Goal: Task Accomplishment & Management: Manage account settings

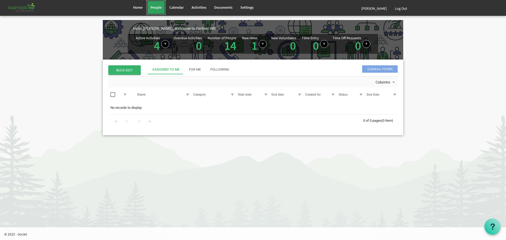
click at [155, 8] on span "People" at bounding box center [155, 7] width 11 height 5
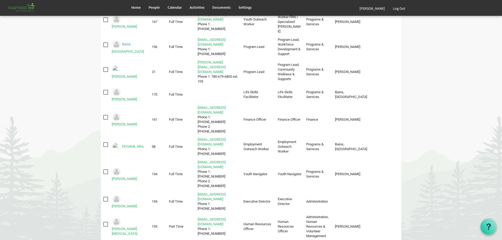
scroll to position [63, 0]
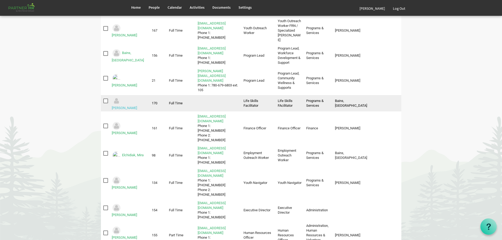
click at [133, 106] on link "Cox, Deanna" at bounding box center [124, 108] width 25 height 4
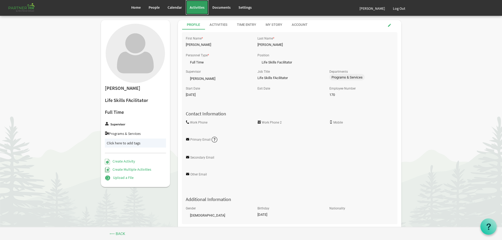
click at [196, 7] on span "Activities" at bounding box center [197, 7] width 15 height 5
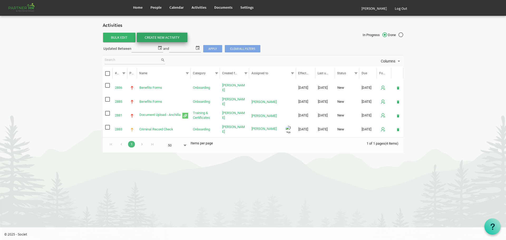
click at [161, 36] on link "Create New Activity" at bounding box center [162, 37] width 51 height 9
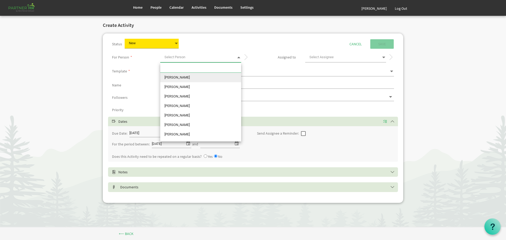
click at [239, 57] on span at bounding box center [238, 57] width 5 height 7
click at [186, 79] on li "Deanna Cox" at bounding box center [200, 79] width 81 height 9
type input "Deanna Cox"
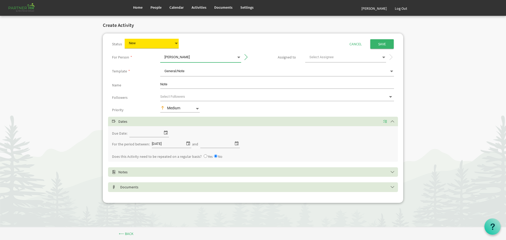
click at [383, 56] on span at bounding box center [383, 57] width 5 height 7
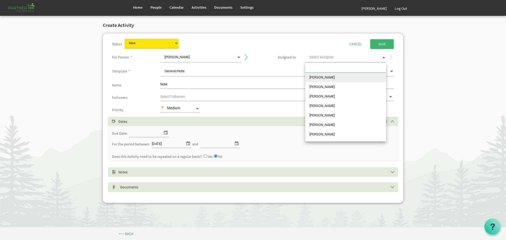
click at [383, 56] on span at bounding box center [383, 57] width 5 height 7
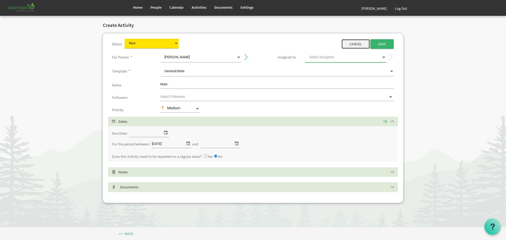
click at [357, 43] on link "Cancel" at bounding box center [355, 43] width 28 height 9
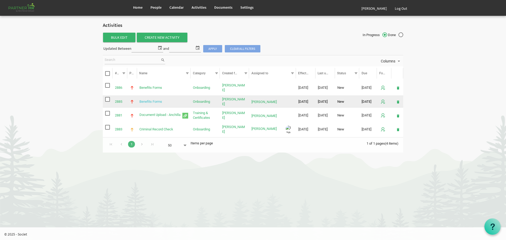
click at [157, 101] on link "Benefits Forms" at bounding box center [150, 102] width 23 height 4
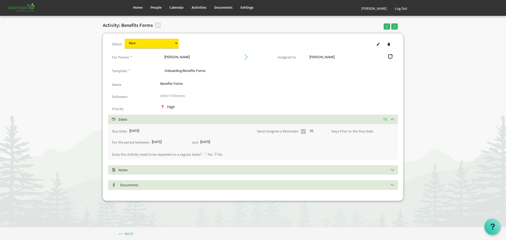
click at [393, 56] on span at bounding box center [390, 56] width 5 height 5
click at [402, 8] on link "Log Out" at bounding box center [401, 8] width 20 height 15
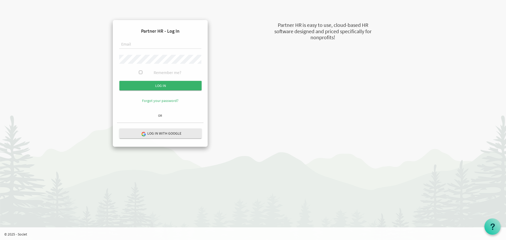
click at [138, 44] on input "text" at bounding box center [160, 44] width 82 height 9
click at [153, 45] on input "text" at bounding box center [160, 44] width 82 height 9
click at [138, 45] on input "text" at bounding box center [160, 44] width 82 height 9
type input "fernandod@theopendoors.ca"
click at [119, 81] on input "Log in" at bounding box center [160, 85] width 82 height 9
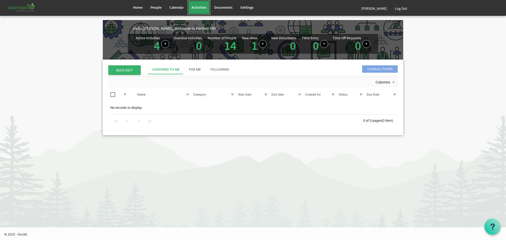
click at [202, 5] on span "Activities" at bounding box center [199, 7] width 15 height 5
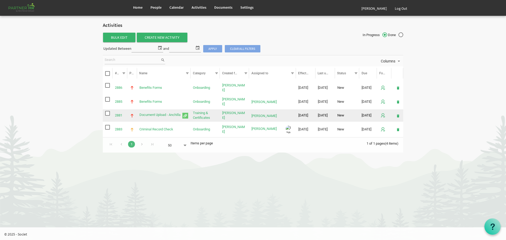
click at [187, 115] on span "Document Upload - Anchilla is template cell column header Name" at bounding box center [185, 116] width 6 height 6
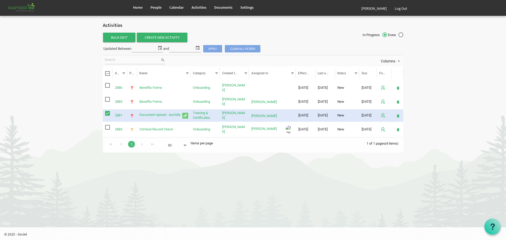
click at [106, 113] on span "checkbox" at bounding box center [107, 113] width 5 height 5
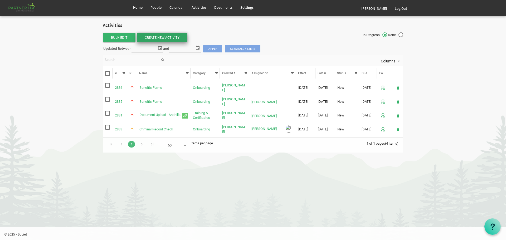
click at [163, 35] on link "Create New Activity" at bounding box center [162, 37] width 51 height 9
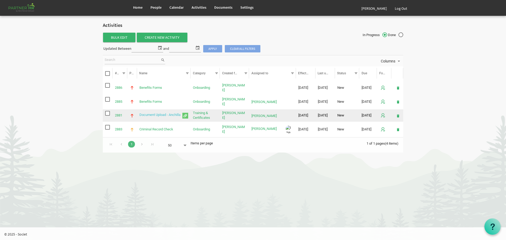
click at [152, 114] on link "Document Upload - Anchilla" at bounding box center [159, 115] width 41 height 4
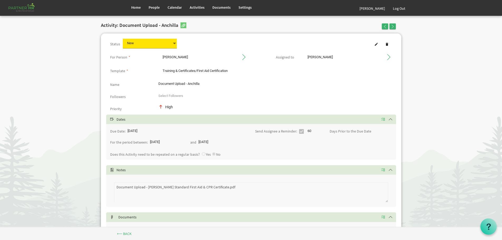
click at [181, 30] on div "Activity: Document Upload - Anchilla" at bounding box center [200, 26] width 206 height 12
click at [36, 32] on body "Home People Calendar" at bounding box center [251, 141] width 502 height 282
click at [153, 7] on span "People" at bounding box center [154, 7] width 11 height 5
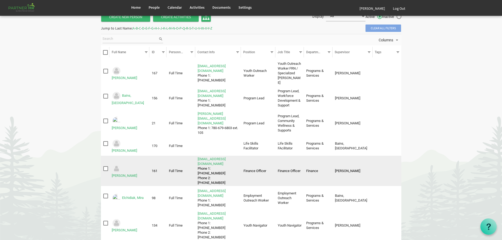
scroll to position [53, 0]
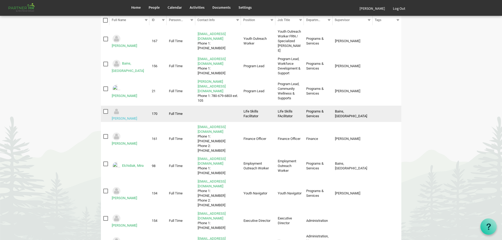
click at [131, 116] on link "[PERSON_NAME]" at bounding box center [124, 118] width 25 height 4
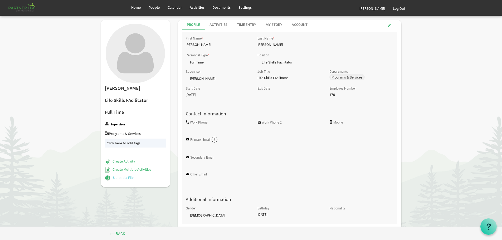
click at [120, 178] on link "Upload a File" at bounding box center [119, 177] width 29 height 5
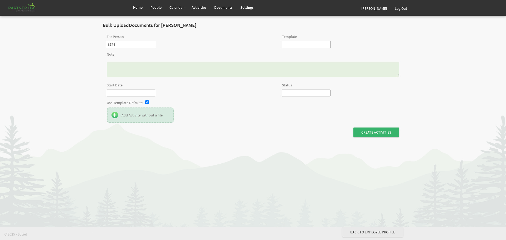
type input "[PERSON_NAME]"
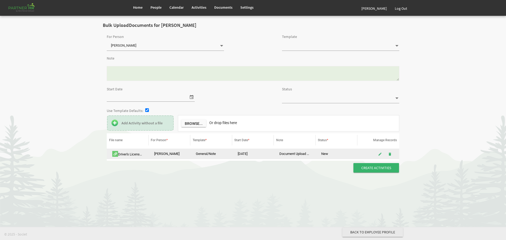
type input "General/Note"
type input "[DATE]"
type input "New"
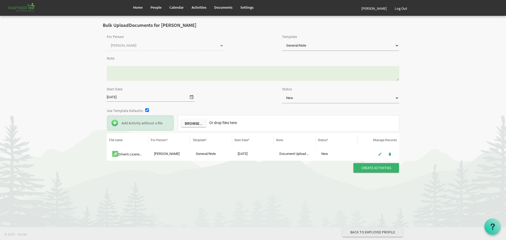
click at [146, 124] on label "Add Activity without a file" at bounding box center [141, 123] width 41 height 4
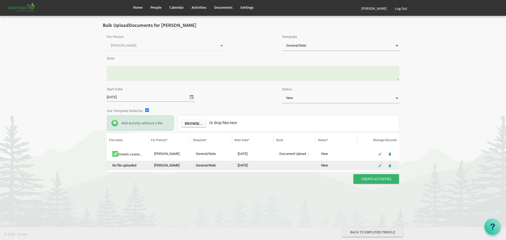
click at [130, 166] on span "No file uploaded" at bounding box center [124, 165] width 24 height 4
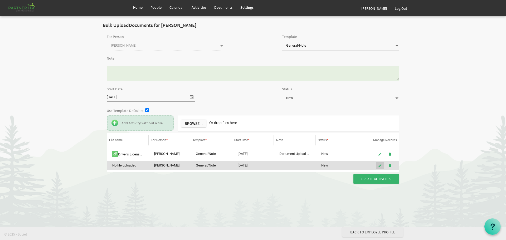
click at [379, 165] on span "is Command column column header Manage Records" at bounding box center [380, 166] width 4 height 4
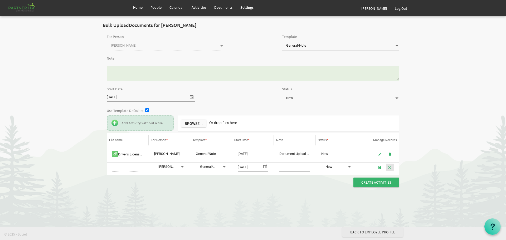
click at [389, 167] on span "button" at bounding box center [390, 167] width 4 height 4
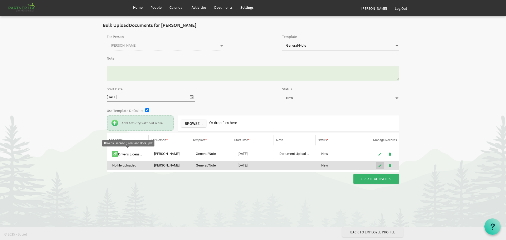
click at [380, 165] on span "is Command column column header Manage Records" at bounding box center [380, 166] width 4 height 4
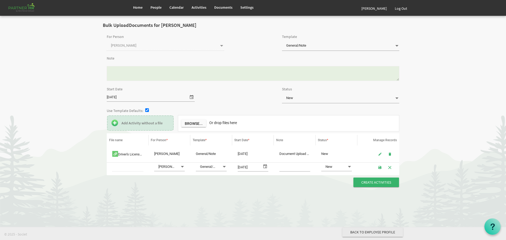
click at [152, 167] on td "[PERSON_NAME] [PERSON_NAME]" at bounding box center [170, 167] width 42 height 10
click at [351, 167] on span at bounding box center [349, 167] width 5 height 6
click at [389, 167] on span "button" at bounding box center [390, 167] width 4 height 4
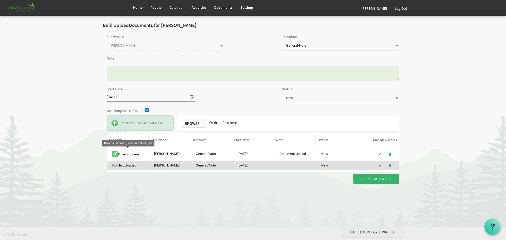
click at [125, 166] on span "No file uploaded" at bounding box center [124, 165] width 24 height 4
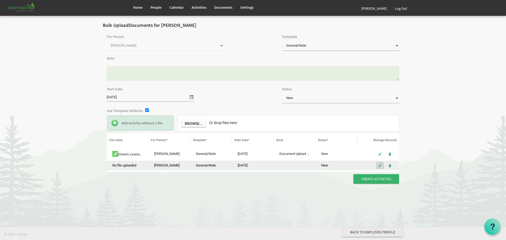
click at [380, 165] on span "is Command column column header Manage Records" at bounding box center [380, 166] width 4 height 4
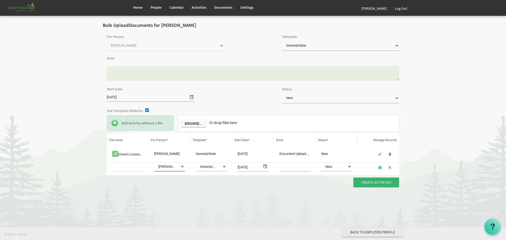
scroll to position [0, 1]
click at [169, 167] on span "[PERSON_NAME] [PERSON_NAME]" at bounding box center [169, 167] width 31 height 9
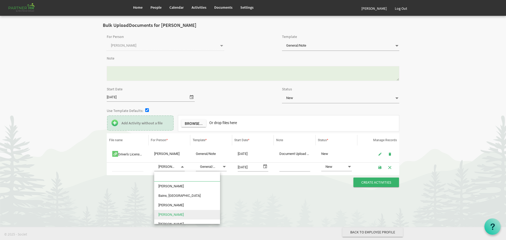
click at [169, 167] on span "[PERSON_NAME] [PERSON_NAME]" at bounding box center [169, 167] width 31 height 9
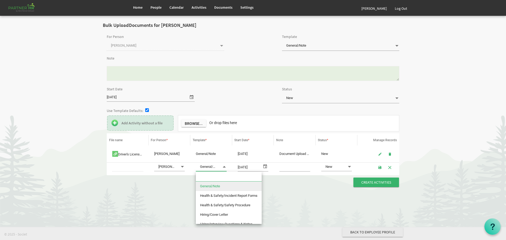
click at [208, 166] on span "General/Note General/Note" at bounding box center [211, 167] width 31 height 9
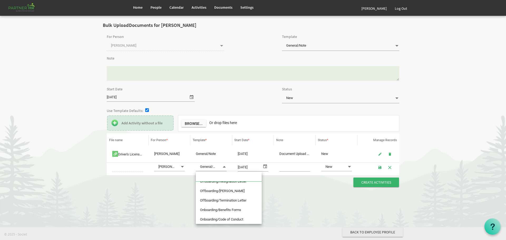
scroll to position [132, 0]
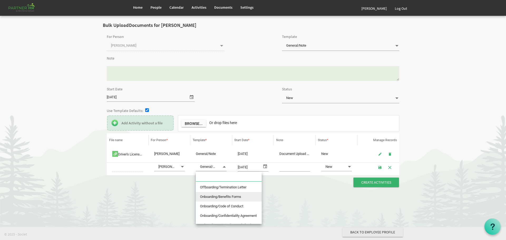
click at [227, 196] on span "Onboarding/Benefits Forms" at bounding box center [220, 197] width 41 height 4
type input "Onboarding/Benefits Forms"
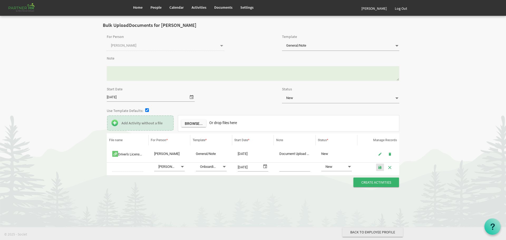
click at [380, 167] on span "button" at bounding box center [380, 167] width 4 height 4
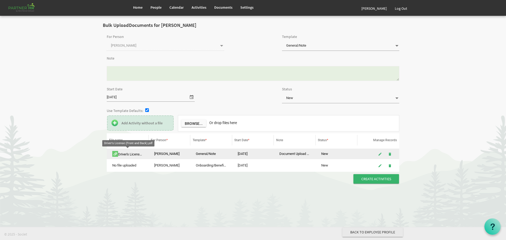
click at [115, 154] on span "Driver's License (Front and Back).pdf is template cell column header File name" at bounding box center [115, 154] width 6 height 6
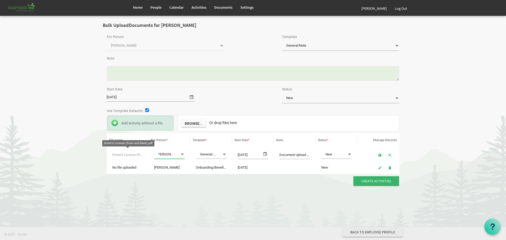
scroll to position [0, 0]
click at [156, 193] on body "Home People Calendar" at bounding box center [253, 96] width 506 height 193
click at [167, 155] on span "[PERSON_NAME] [PERSON_NAME]" at bounding box center [169, 154] width 31 height 9
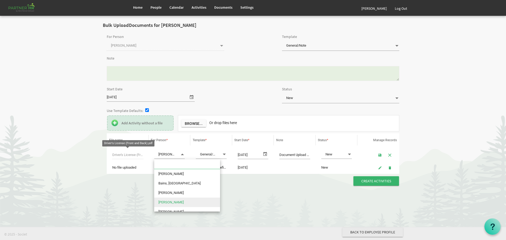
click at [252, 203] on html "Home People Calendar" at bounding box center [253, 120] width 506 height 240
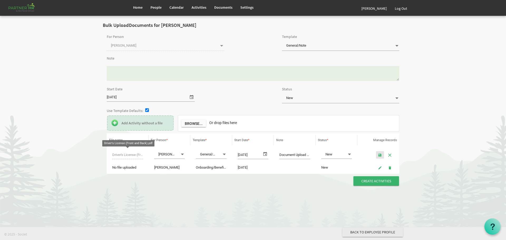
click at [380, 155] on span "button" at bounding box center [380, 155] width 4 height 4
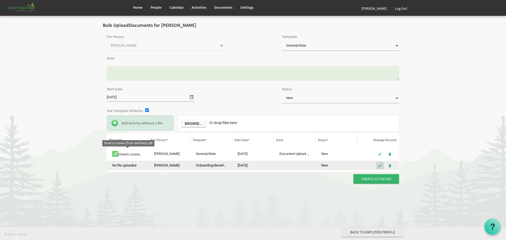
click at [380, 165] on span "is Command column column header Manage Records" at bounding box center [380, 166] width 4 height 4
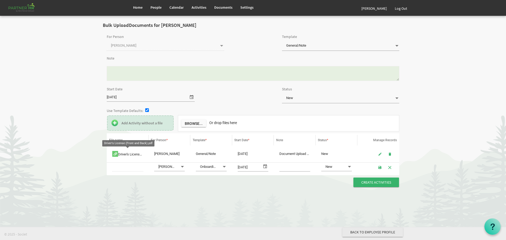
click at [296, 167] on input "text" at bounding box center [294, 167] width 31 height 9
click at [325, 204] on html "Home People Calendar" at bounding box center [253, 120] width 506 height 240
click at [380, 167] on span "button" at bounding box center [380, 167] width 4 height 4
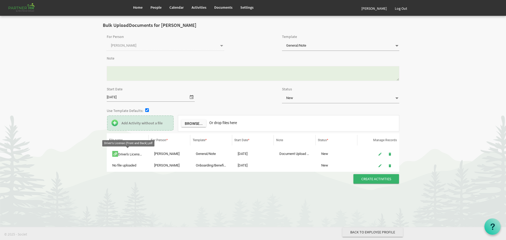
click at [240, 207] on html "Home People Calendar" at bounding box center [253, 120] width 506 height 240
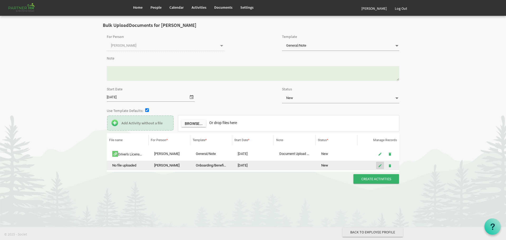
click at [380, 164] on span "is Command column column header Manage Records" at bounding box center [380, 166] width 4 height 4
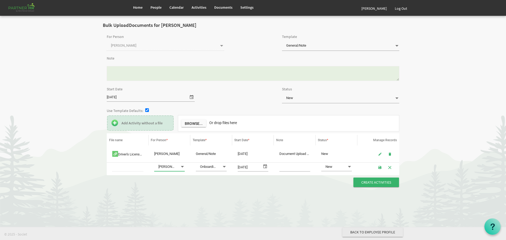
click at [282, 167] on input "text" at bounding box center [294, 167] width 31 height 9
click at [258, 191] on body "Home People Calendar" at bounding box center [253, 97] width 506 height 195
click at [380, 167] on span "button" at bounding box center [380, 167] width 4 height 4
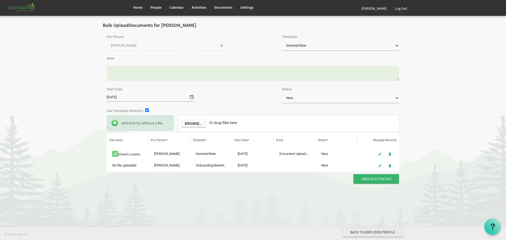
click at [317, 199] on html "Home People Calendar" at bounding box center [253, 120] width 506 height 240
click at [154, 6] on span "People" at bounding box center [155, 7] width 11 height 5
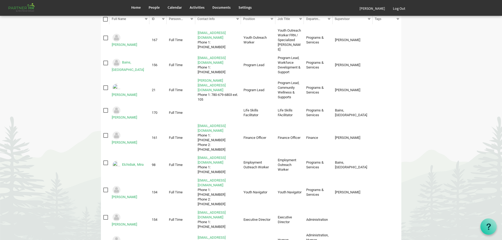
scroll to position [53, 0]
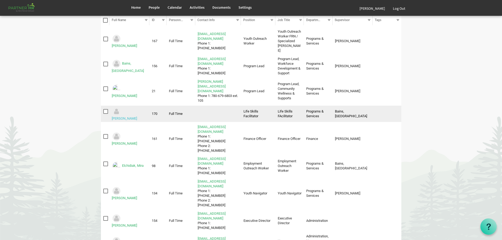
click at [130, 116] on link "Cox, Deanna" at bounding box center [124, 118] width 25 height 4
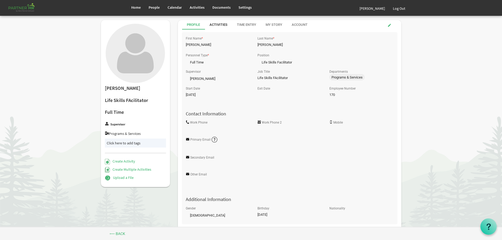
click at [216, 23] on div "Activities" at bounding box center [218, 24] width 18 height 5
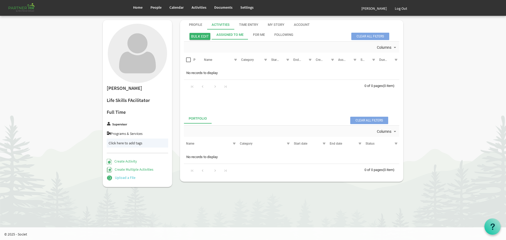
click at [119, 177] on link "Upload a File" at bounding box center [121, 177] width 29 height 5
click at [198, 35] on span "BULK EDIT" at bounding box center [199, 36] width 21 height 7
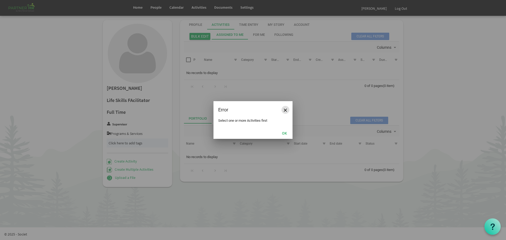
click at [286, 110] on span "Close" at bounding box center [285, 110] width 3 height 3
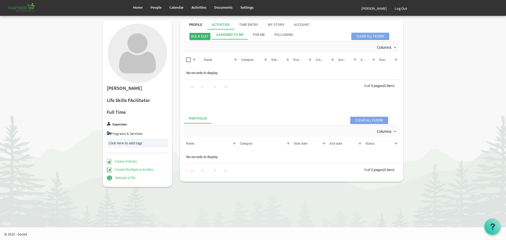
click at [197, 24] on div "Profile" at bounding box center [195, 24] width 13 height 5
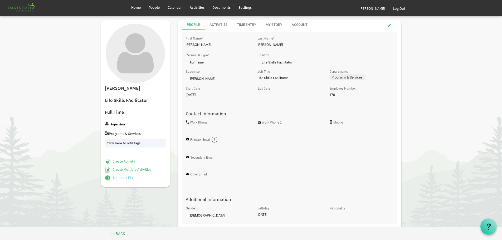
click at [120, 178] on link "Upload a File" at bounding box center [119, 177] width 29 height 5
click at [218, 23] on div "Activities" at bounding box center [218, 24] width 18 height 5
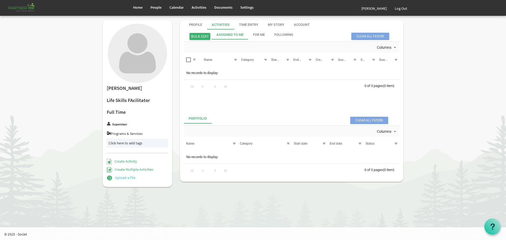
click at [120, 177] on link "Upload a File" at bounding box center [121, 177] width 29 height 5
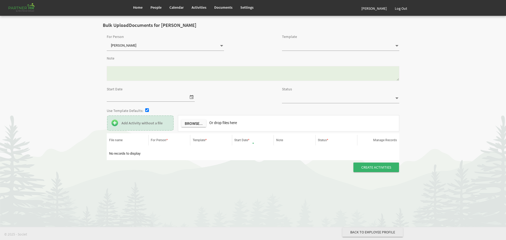
type input "General/Note"
type input "[DATE]"
type input "New"
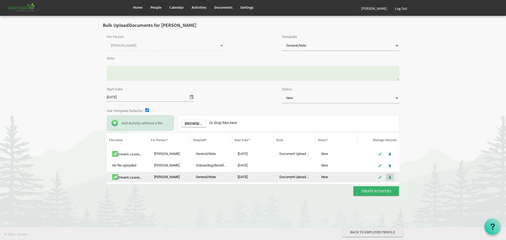
click at [390, 176] on span "is Command column column header Manage Records" at bounding box center [390, 177] width 4 height 4
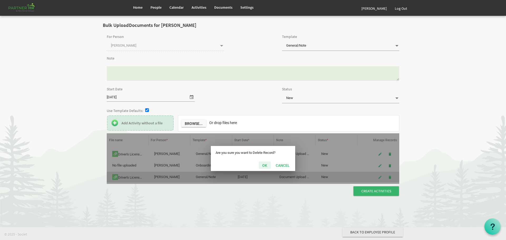
click at [264, 165] on button "OK" at bounding box center [265, 165] width 12 height 7
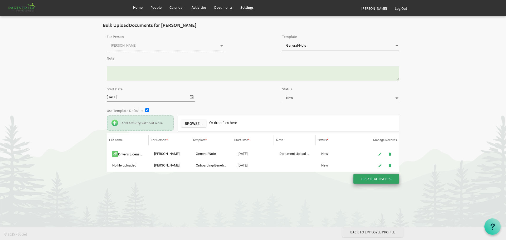
click at [369, 178] on input "Create Activities" at bounding box center [376, 178] width 46 height 9
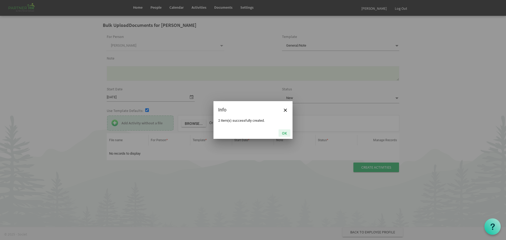
click at [285, 133] on button "OK" at bounding box center [285, 132] width 12 height 7
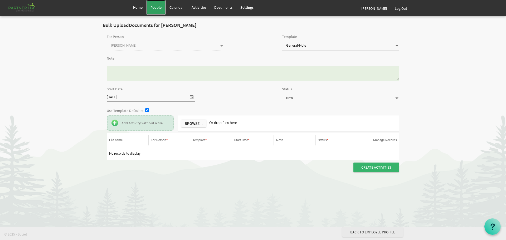
click at [156, 6] on span "People" at bounding box center [155, 7] width 11 height 5
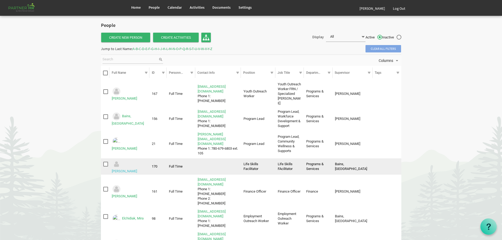
click at [130, 169] on link "Cox, Deanna" at bounding box center [124, 171] width 25 height 4
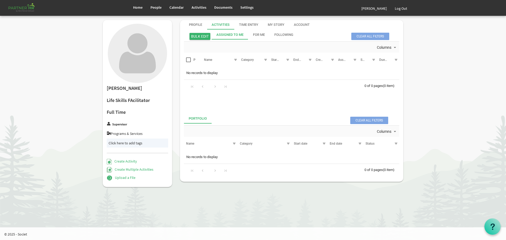
click at [219, 23] on div "Activities" at bounding box center [221, 24] width 18 height 5
click at [196, 24] on div "Profile" at bounding box center [195, 24] width 13 height 5
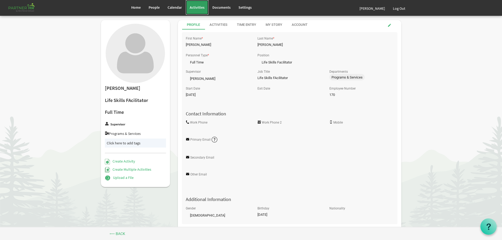
click at [196, 7] on span "Activities" at bounding box center [197, 7] width 15 height 5
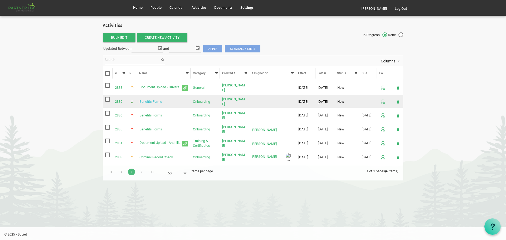
click at [151, 101] on link "Benefits Forms" at bounding box center [150, 102] width 23 height 4
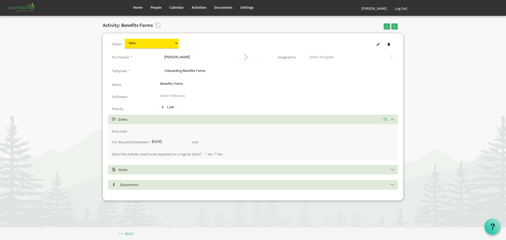
click at [391, 57] on div at bounding box center [349, 58] width 97 height 11
click at [315, 56] on span at bounding box center [345, 57] width 81 height 9
click at [378, 43] on span at bounding box center [378, 44] width 4 height 4
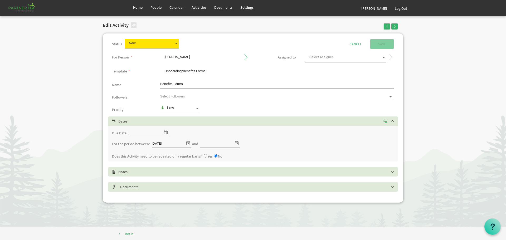
click at [384, 57] on span at bounding box center [383, 57] width 5 height 7
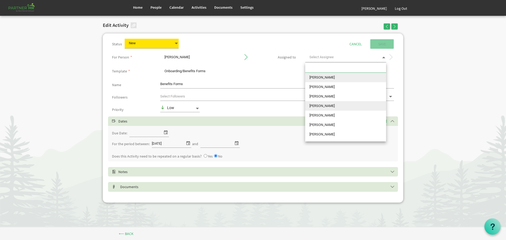
click at [329, 106] on li "[PERSON_NAME]" at bounding box center [345, 105] width 81 height 9
type input "[PERSON_NAME]"
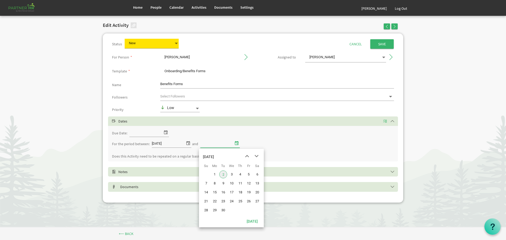
click at [237, 143] on span "select" at bounding box center [236, 143] width 6 height 7
click at [256, 155] on span "next month" at bounding box center [256, 156] width 9 height 9
click at [223, 173] on span "2" at bounding box center [223, 174] width 8 height 8
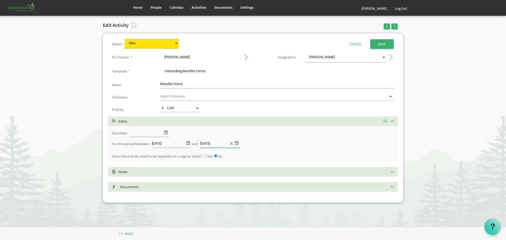
click at [233, 143] on span "select" at bounding box center [236, 143] width 6 height 7
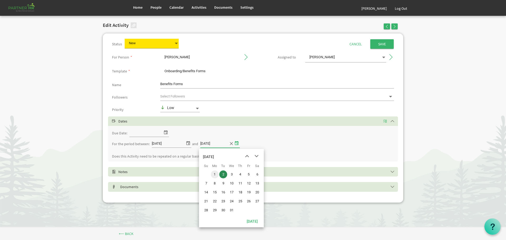
click at [214, 173] on span "1" at bounding box center [215, 174] width 8 height 8
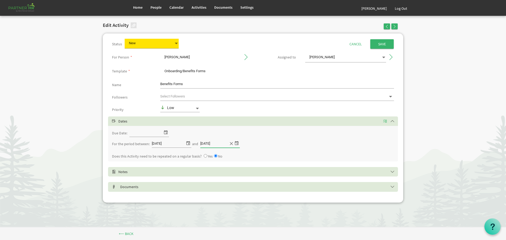
click at [236, 144] on span "select" at bounding box center [236, 143] width 6 height 7
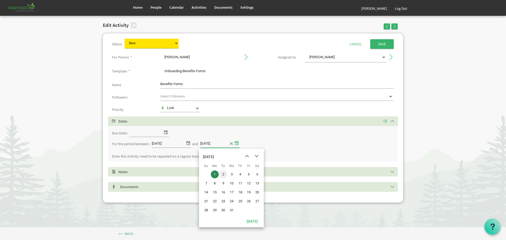
click at [222, 174] on span "2" at bounding box center [223, 174] width 8 height 8
type input "12/2/2025"
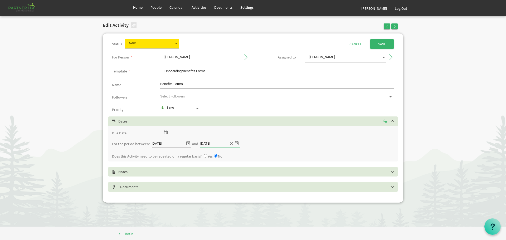
click at [165, 131] on span "select" at bounding box center [166, 132] width 6 height 7
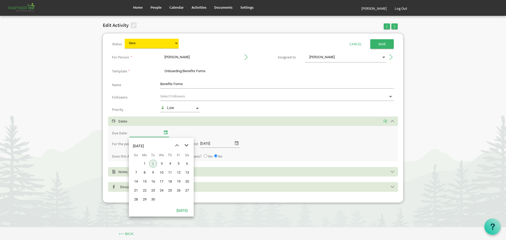
click at [187, 145] on span "next month" at bounding box center [186, 145] width 9 height 9
click at [136, 173] on span "2" at bounding box center [136, 173] width 8 height 8
type input "11/2/2025"
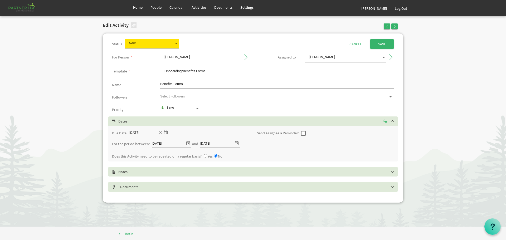
click at [302, 133] on span at bounding box center [303, 133] width 5 height 5
click at [301, 131] on input "checkbox" at bounding box center [301, 131] width 0 height 0
checkbox input "true"
click at [314, 132] on input "0" at bounding box center [314, 133] width 11 height 8
type input "10"
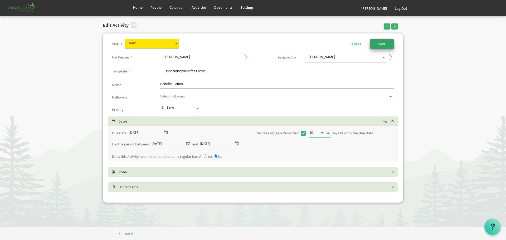
click at [383, 43] on input "Save" at bounding box center [381, 43] width 23 height 9
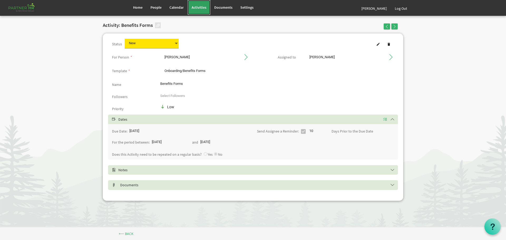
click at [198, 6] on span "Activities" at bounding box center [199, 7] width 15 height 5
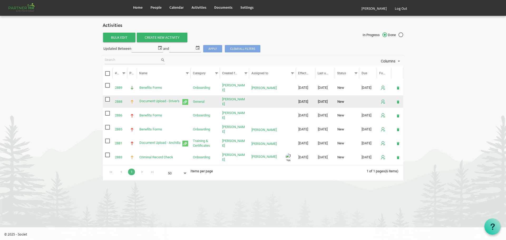
click at [185, 102] on span "Document Upload - Driver's is template cell column header Name" at bounding box center [185, 102] width 6 height 6
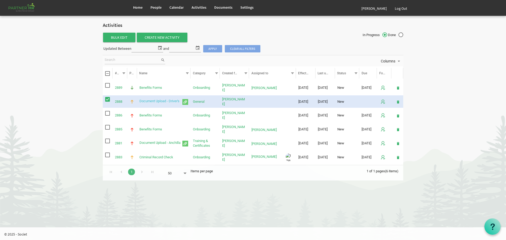
click at [161, 101] on link "Document Upload - Driver's" at bounding box center [159, 101] width 40 height 4
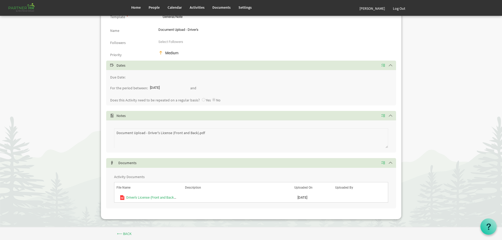
scroll to position [55, 0]
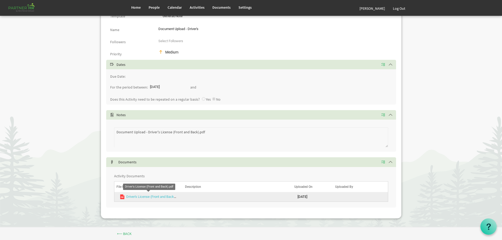
click at [152, 196] on link "Driver's License (Front and Back).pdf" at bounding box center [153, 197] width 55 height 4
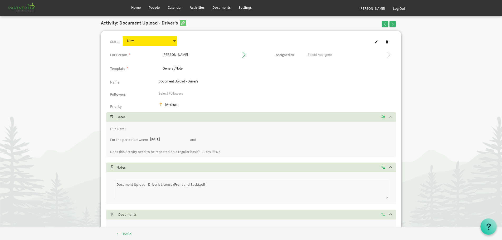
scroll to position [0, 0]
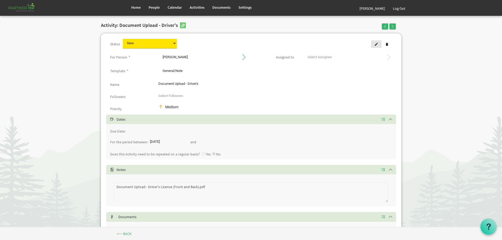
click at [376, 43] on span at bounding box center [376, 44] width 4 height 4
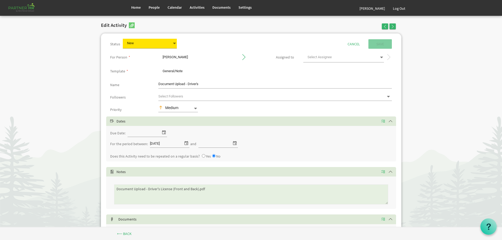
click at [384, 56] on div at bounding box center [347, 58] width 97 height 11
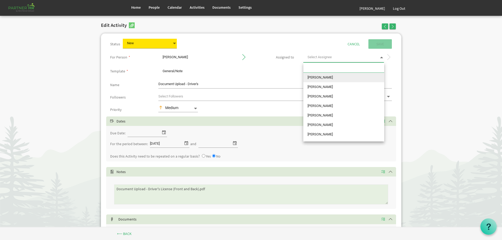
click at [382, 57] on span at bounding box center [381, 57] width 5 height 7
click at [324, 106] on li "Deanna Cox" at bounding box center [343, 105] width 81 height 9
type input "[PERSON_NAME]"
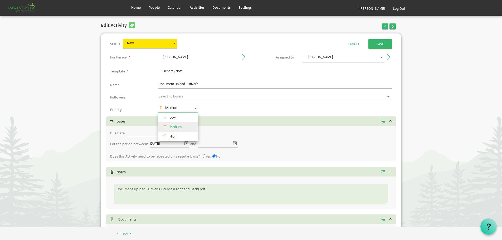
click at [195, 109] on span at bounding box center [195, 108] width 5 height 5
click at [173, 135] on div "High" at bounding box center [175, 136] width 35 height 9
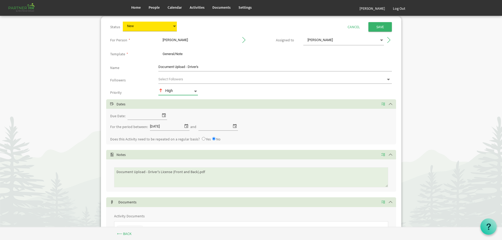
scroll to position [26, 0]
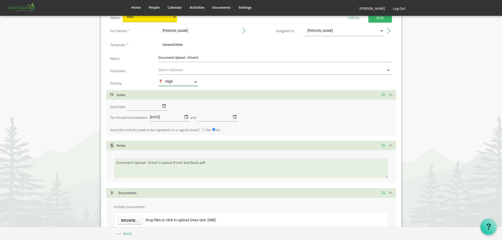
click at [163, 106] on span "select" at bounding box center [164, 105] width 6 height 7
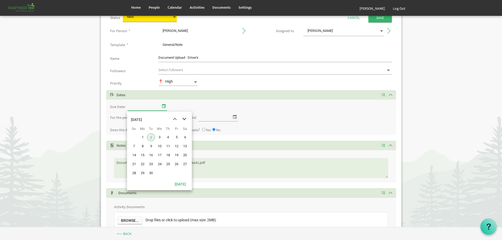
click at [184, 119] on span "next month" at bounding box center [184, 118] width 9 height 9
click at [133, 181] on span "30" at bounding box center [134, 182] width 8 height 8
type input "11/30/2025"
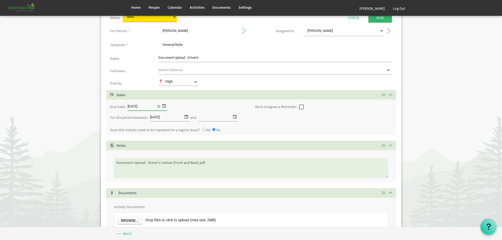
click at [301, 106] on span at bounding box center [301, 107] width 5 height 5
click at [299, 105] on input "checkbox" at bounding box center [299, 105] width 0 height 0
checkbox input "true"
click at [320, 106] on span "Decrement value" at bounding box center [320, 107] width 5 height 6
click at [311, 106] on input "0" at bounding box center [312, 106] width 11 height 8
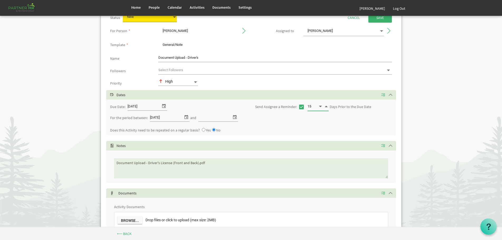
type input "15"
click at [233, 116] on span "select" at bounding box center [235, 117] width 6 height 7
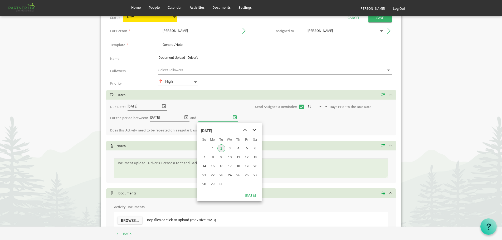
click at [255, 129] on span "next month" at bounding box center [254, 129] width 9 height 9
click at [228, 165] on span "17" at bounding box center [230, 166] width 8 height 8
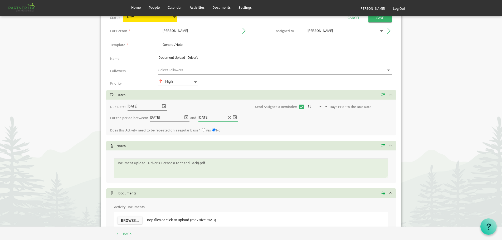
click at [233, 116] on span "select" at bounding box center [235, 117] width 6 height 7
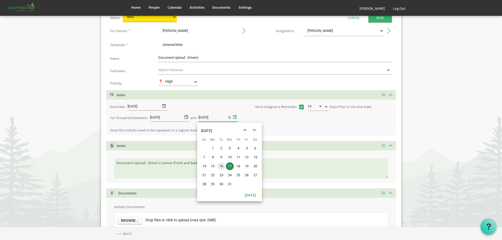
click at [221, 166] on span "16" at bounding box center [221, 166] width 8 height 8
type input "12/16/2025"
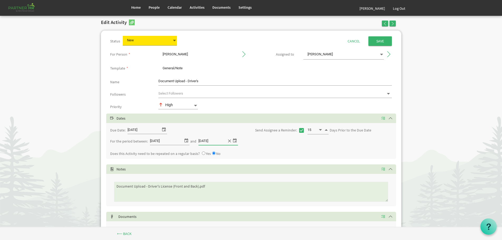
scroll to position [0, 0]
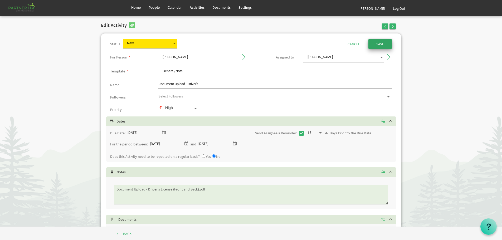
click at [380, 42] on input "submit" at bounding box center [379, 43] width 23 height 9
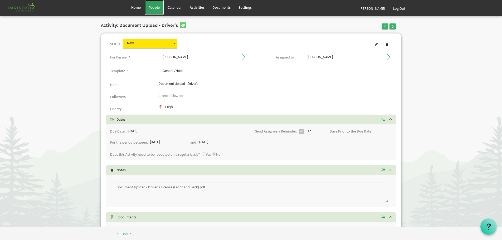
click at [153, 6] on span "People" at bounding box center [154, 7] width 11 height 5
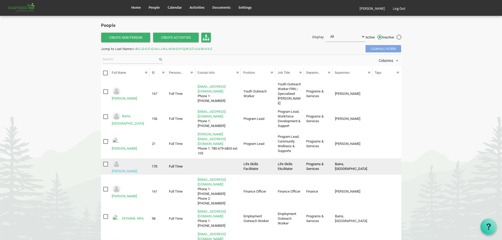
click at [134, 169] on link "[PERSON_NAME]" at bounding box center [124, 171] width 25 height 4
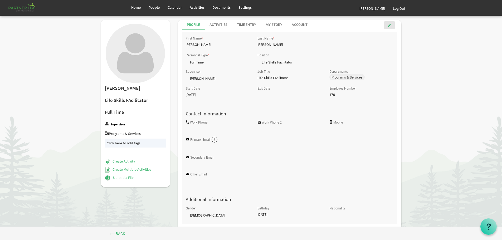
click at [389, 24] on span at bounding box center [390, 25] width 4 height 4
click at [195, 148] on input "Primary Email" at bounding box center [254, 148] width 136 height 8
click at [191, 148] on input "Primary Email" at bounding box center [254, 148] width 136 height 8
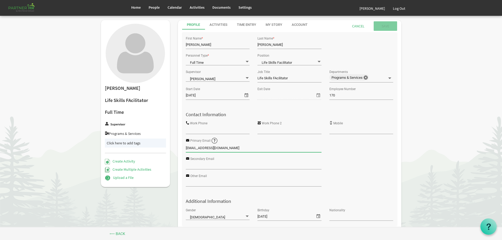
type input "[EMAIL_ADDRESS][DOMAIN_NAME]"
click at [197, 129] on input "Work Phone" at bounding box center [218, 130] width 64 height 8
click at [383, 25] on input "Save" at bounding box center [385, 25] width 23 height 9
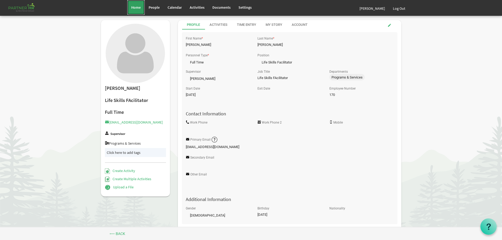
click at [134, 7] on span "Home" at bounding box center [135, 7] width 9 height 5
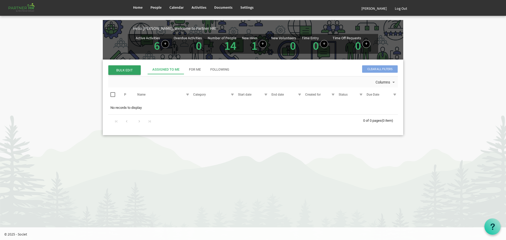
click at [124, 69] on span "BULK EDIT" at bounding box center [124, 69] width 32 height 9
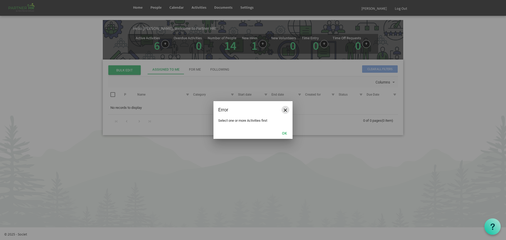
click at [285, 108] on button "Close" at bounding box center [285, 110] width 8 height 8
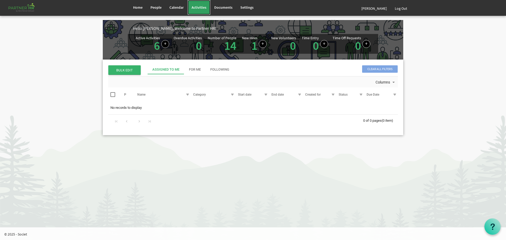
click at [195, 7] on span "Activities" at bounding box center [199, 7] width 15 height 5
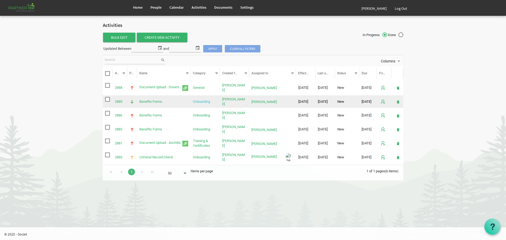
click at [200, 102] on link "Onboarding" at bounding box center [201, 102] width 17 height 4
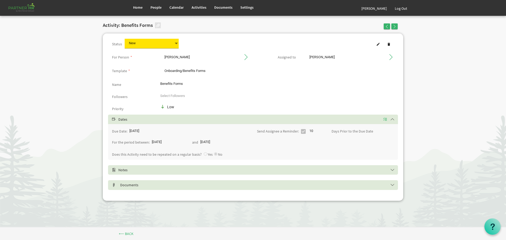
click at [168, 107] on div "Low" at bounding box center [180, 107] width 40 height 6
click at [378, 44] on span at bounding box center [378, 44] width 4 height 4
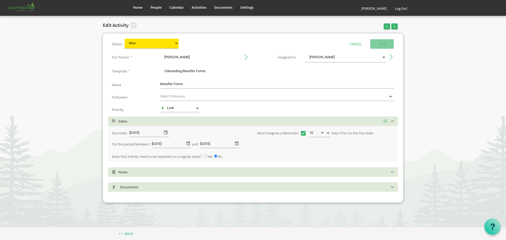
click at [195, 108] on div "Low" at bounding box center [177, 108] width 35 height 6
click at [172, 133] on div "High" at bounding box center [177, 136] width 35 height 9
click at [392, 56] on span at bounding box center [390, 56] width 5 height 5
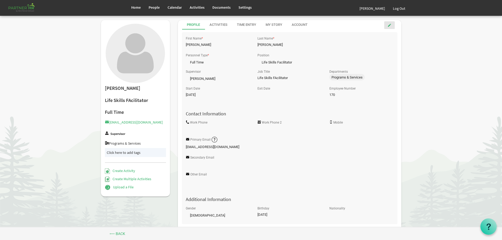
click at [389, 25] on span at bounding box center [390, 25] width 4 height 4
click at [219, 24] on div "Activities" at bounding box center [218, 24] width 18 height 5
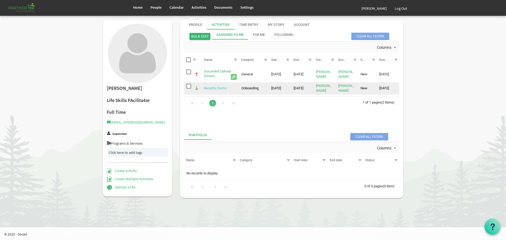
click at [214, 88] on link "Benefits Forms" at bounding box center [215, 88] width 23 height 4
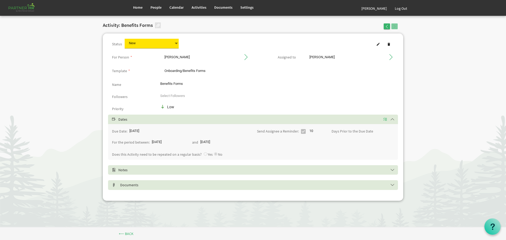
click at [176, 106] on div "Low" at bounding box center [180, 107] width 40 height 6
click at [378, 43] on span at bounding box center [378, 44] width 4 height 4
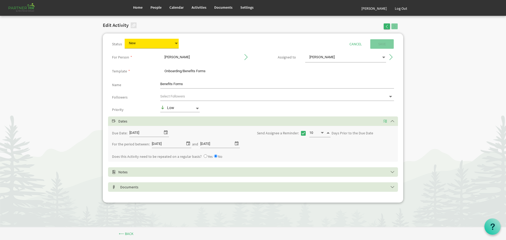
click at [197, 108] on span at bounding box center [197, 108] width 5 height 5
click at [177, 136] on div "High" at bounding box center [177, 136] width 35 height 9
click at [178, 7] on span "Calendar" at bounding box center [176, 7] width 14 height 5
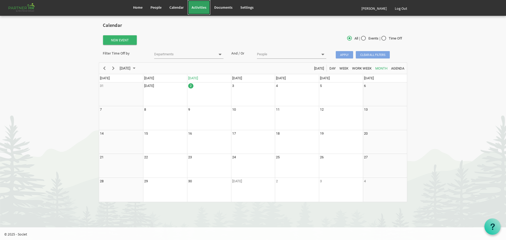
click at [198, 7] on span "Activities" at bounding box center [199, 7] width 15 height 5
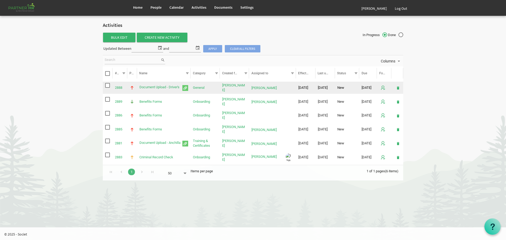
click at [108, 85] on span "checkbox" at bounding box center [107, 85] width 5 height 5
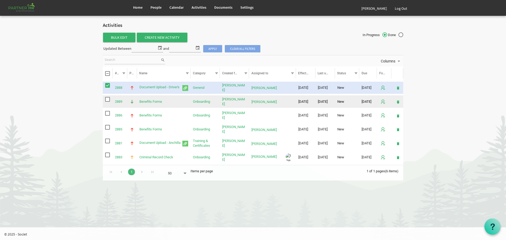
click at [107, 100] on span "checkbox" at bounding box center [107, 99] width 5 height 5
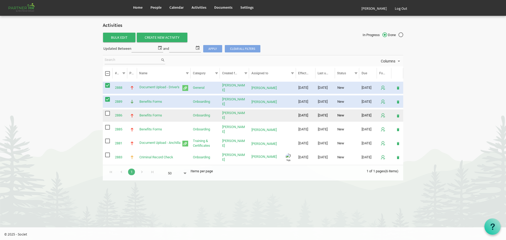
click at [109, 115] on span "checkbox" at bounding box center [107, 113] width 5 height 5
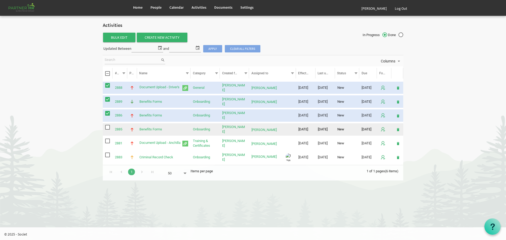
drag, startPoint x: 108, startPoint y: 126, endPoint x: 107, endPoint y: 136, distance: 9.2
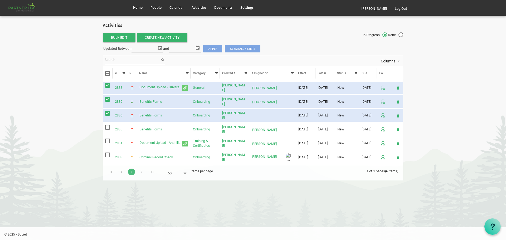
click at [108, 127] on span "checkbox" at bounding box center [107, 127] width 5 height 5
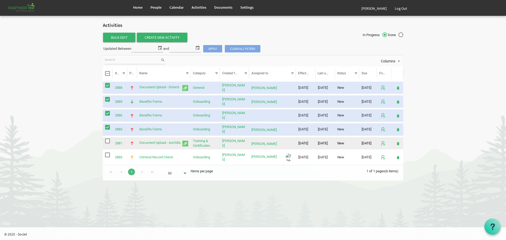
click at [108, 140] on span "checkbox" at bounding box center [107, 141] width 5 height 5
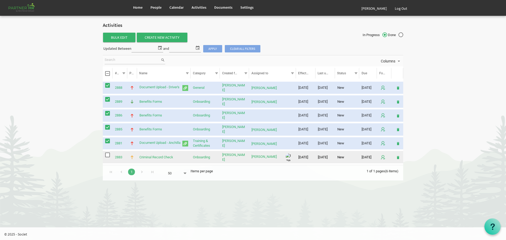
click at [107, 152] on div "checkbox" at bounding box center [107, 154] width 5 height 5
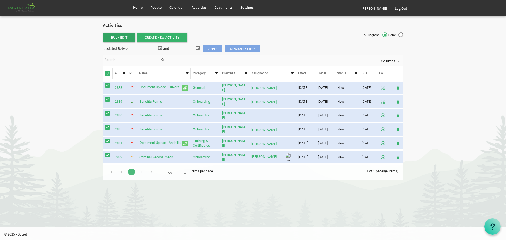
click at [120, 38] on span "Bulk Edit" at bounding box center [119, 37] width 32 height 9
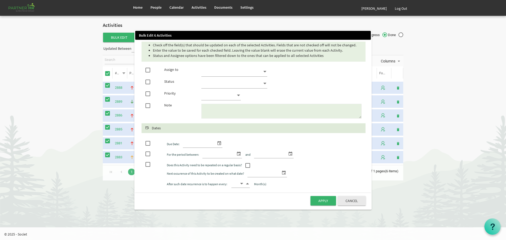
click at [265, 83] on span at bounding box center [264, 83] width 5 height 7
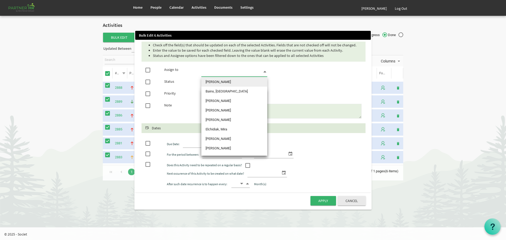
click at [266, 70] on span at bounding box center [264, 71] width 5 height 7
click at [305, 79] on div at bounding box center [281, 84] width 168 height 11
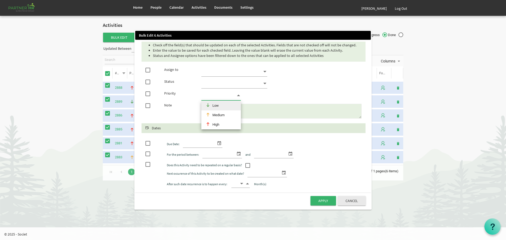
click at [238, 94] on span at bounding box center [238, 95] width 5 height 7
click at [297, 82] on div at bounding box center [281, 84] width 168 height 11
drag, startPoint x: 355, startPoint y: 200, endPoint x: 363, endPoint y: 198, distance: 7.5
click at [355, 200] on button "Cancel" at bounding box center [352, 200] width 28 height 9
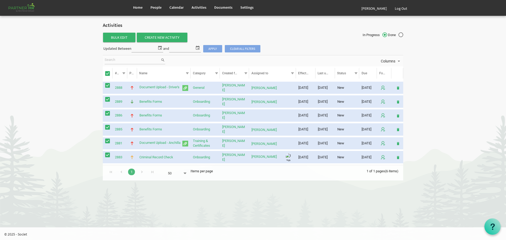
click at [408, 188] on html "Home People Calendar" at bounding box center [253, 120] width 506 height 240
